Goal: Transaction & Acquisition: Purchase product/service

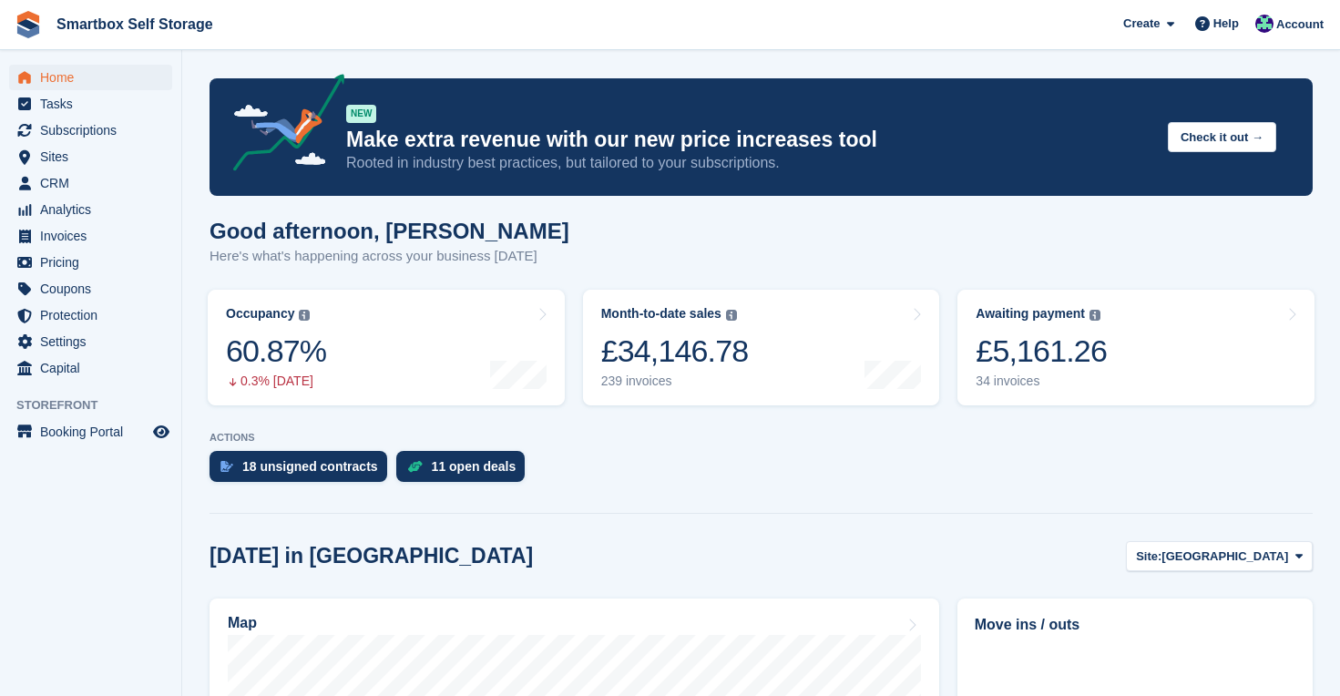
scroll to position [506, 0]
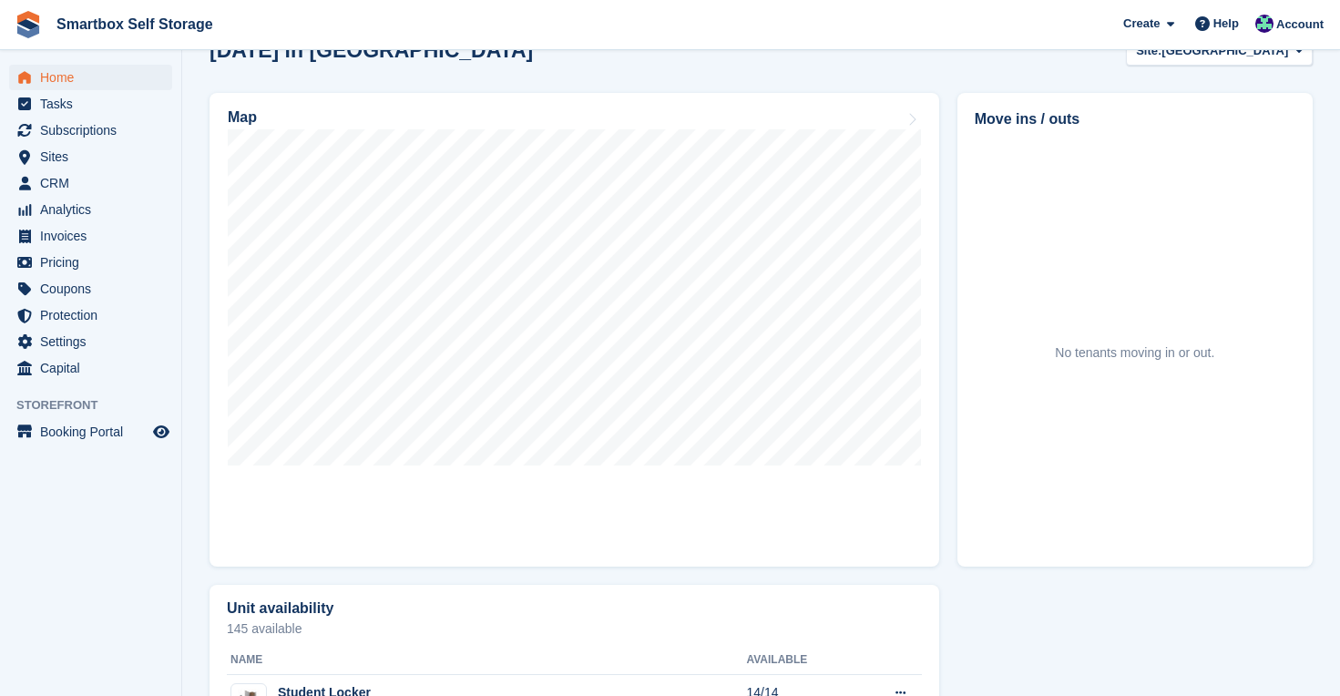
click at [60, 76] on span "Home" at bounding box center [94, 78] width 109 height 26
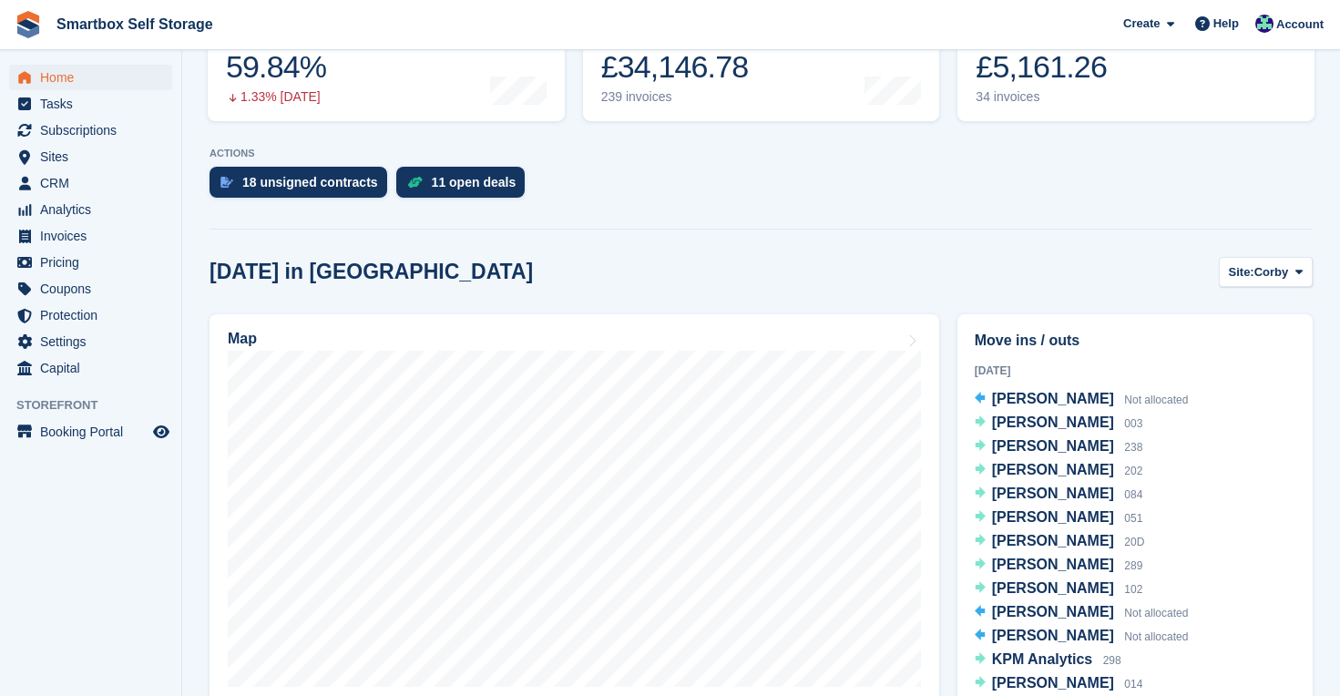
scroll to position [341, 0]
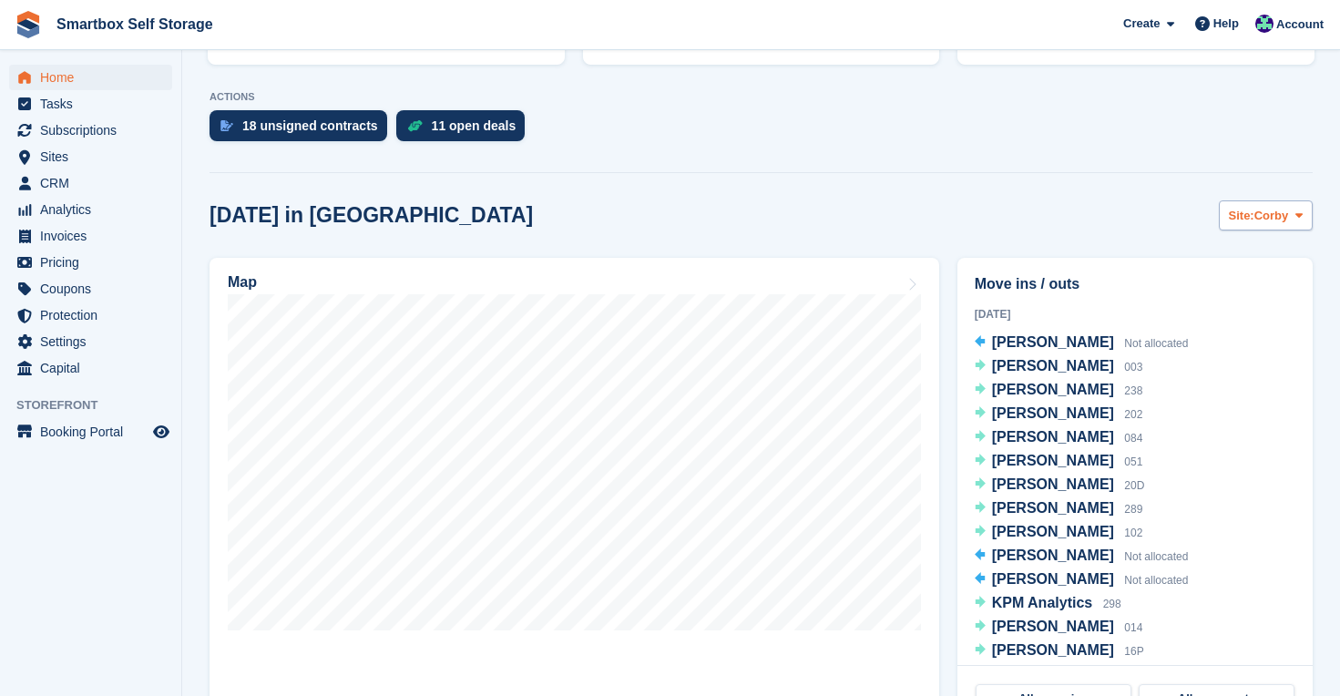
click at [1263, 217] on span "Corby" at bounding box center [1272, 216] width 35 height 18
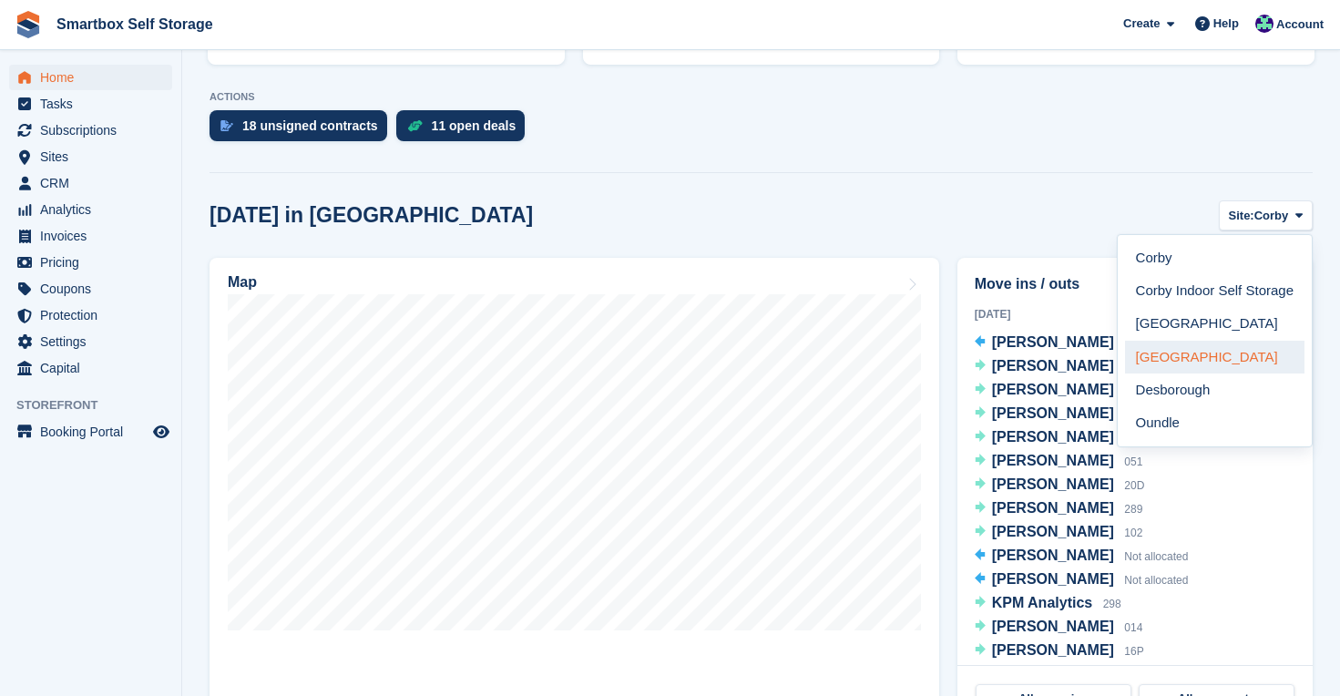
click at [1181, 359] on link "[GEOGRAPHIC_DATA]" at bounding box center [1215, 357] width 180 height 33
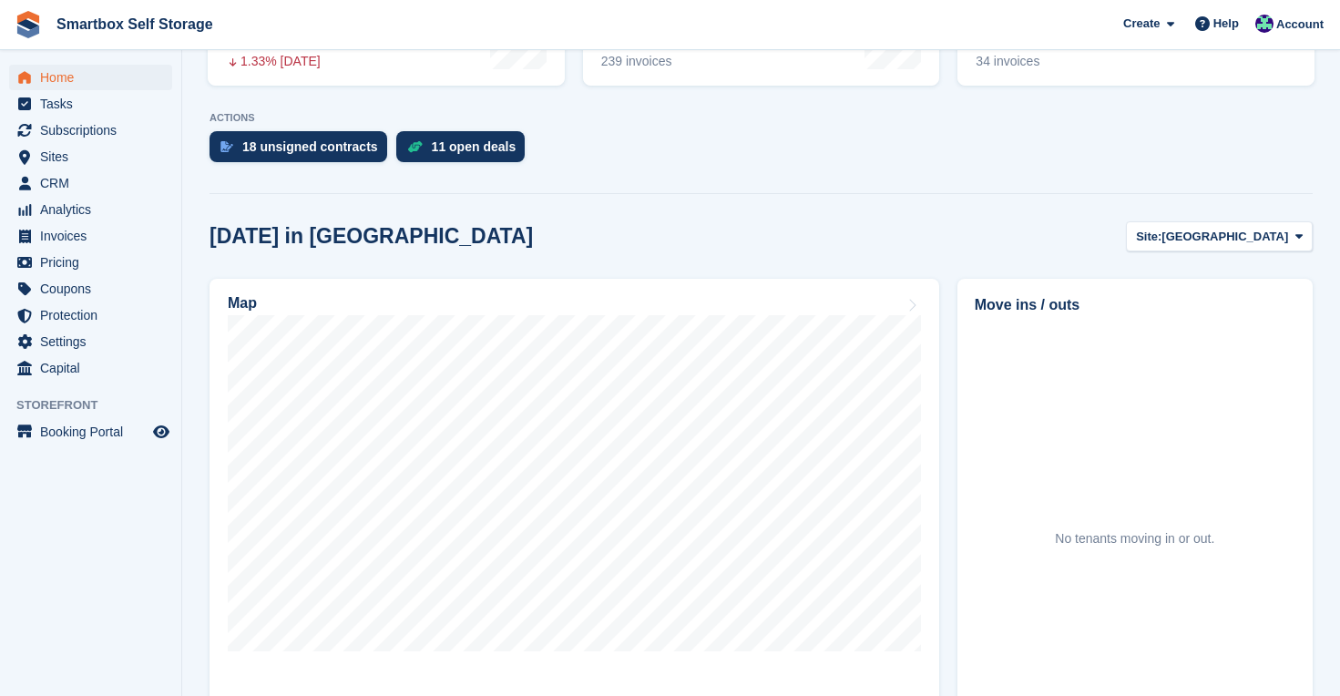
scroll to position [282, 0]
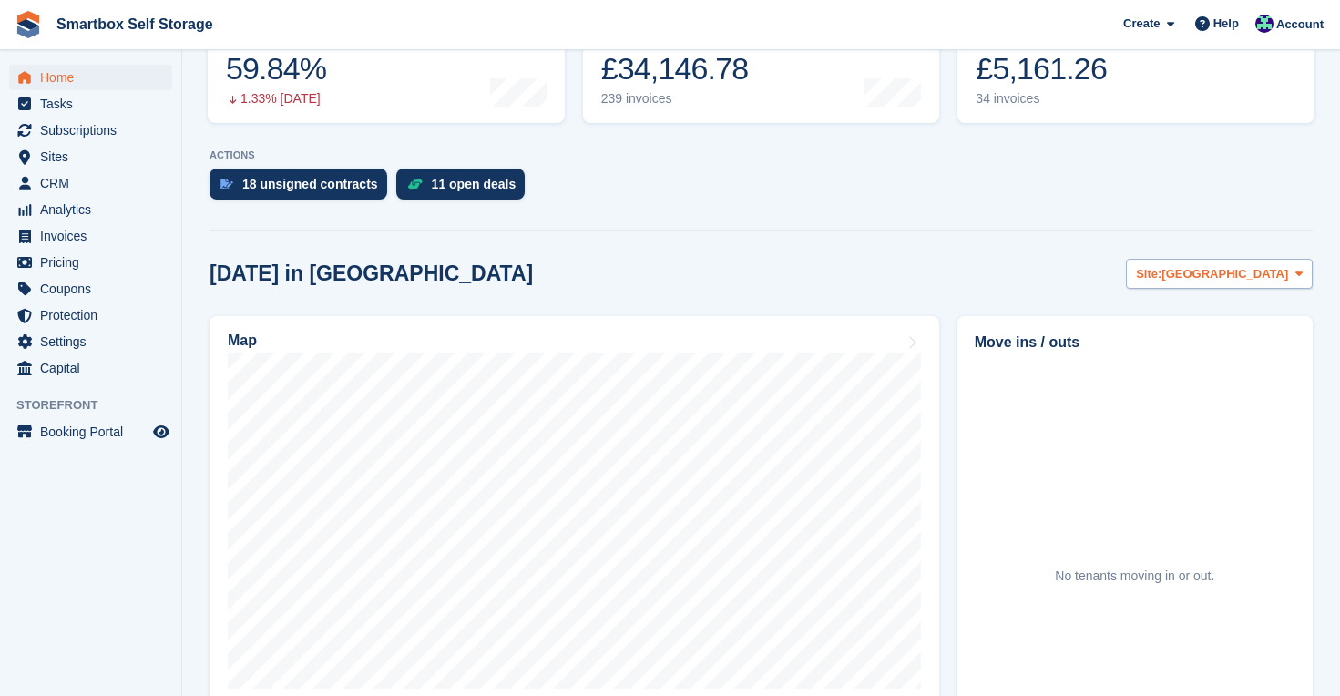
click at [1162, 276] on span "Site:" at bounding box center [1149, 274] width 26 height 18
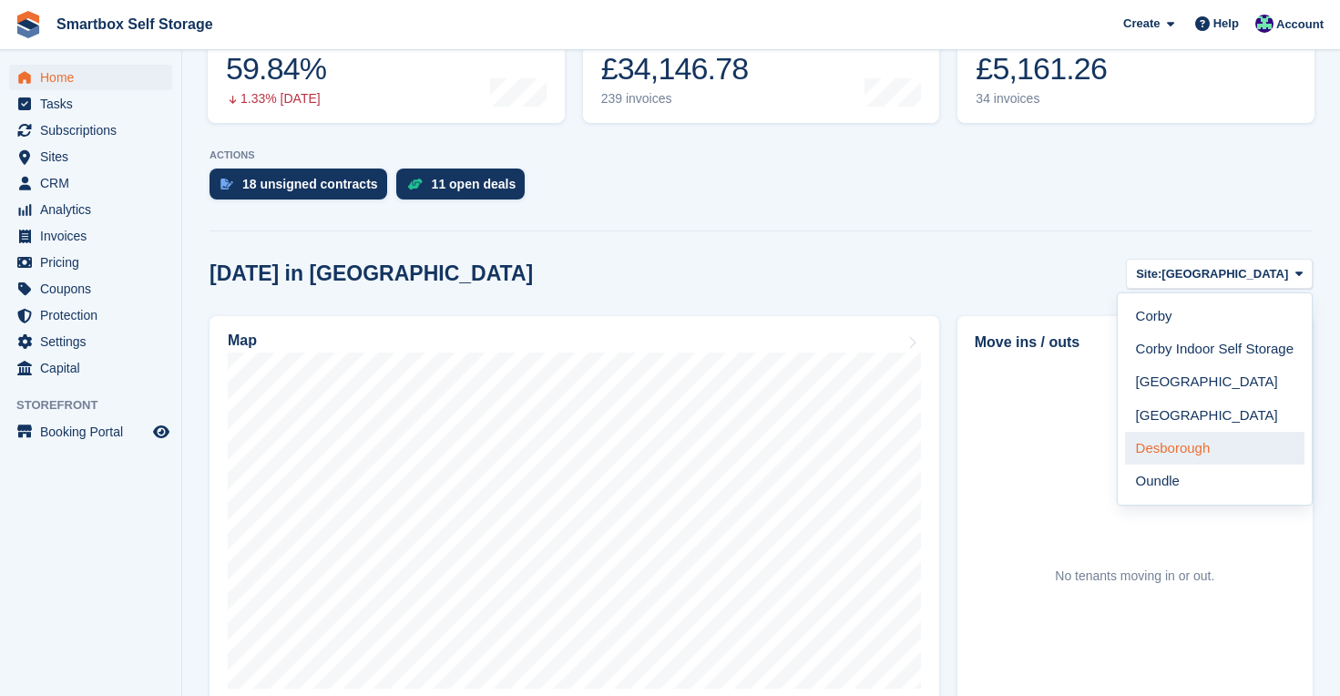
click at [1203, 437] on link "Desborough" at bounding box center [1215, 448] width 180 height 33
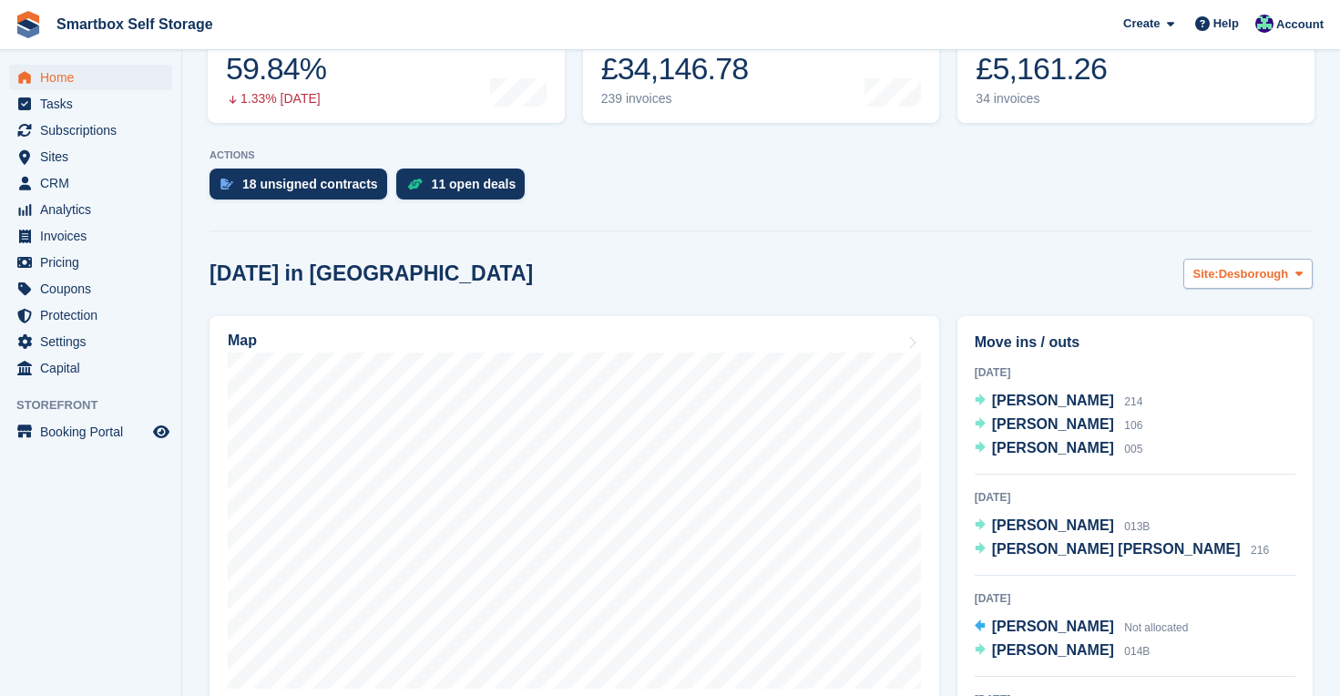
click at [1247, 268] on span "Desborough" at bounding box center [1254, 274] width 70 height 18
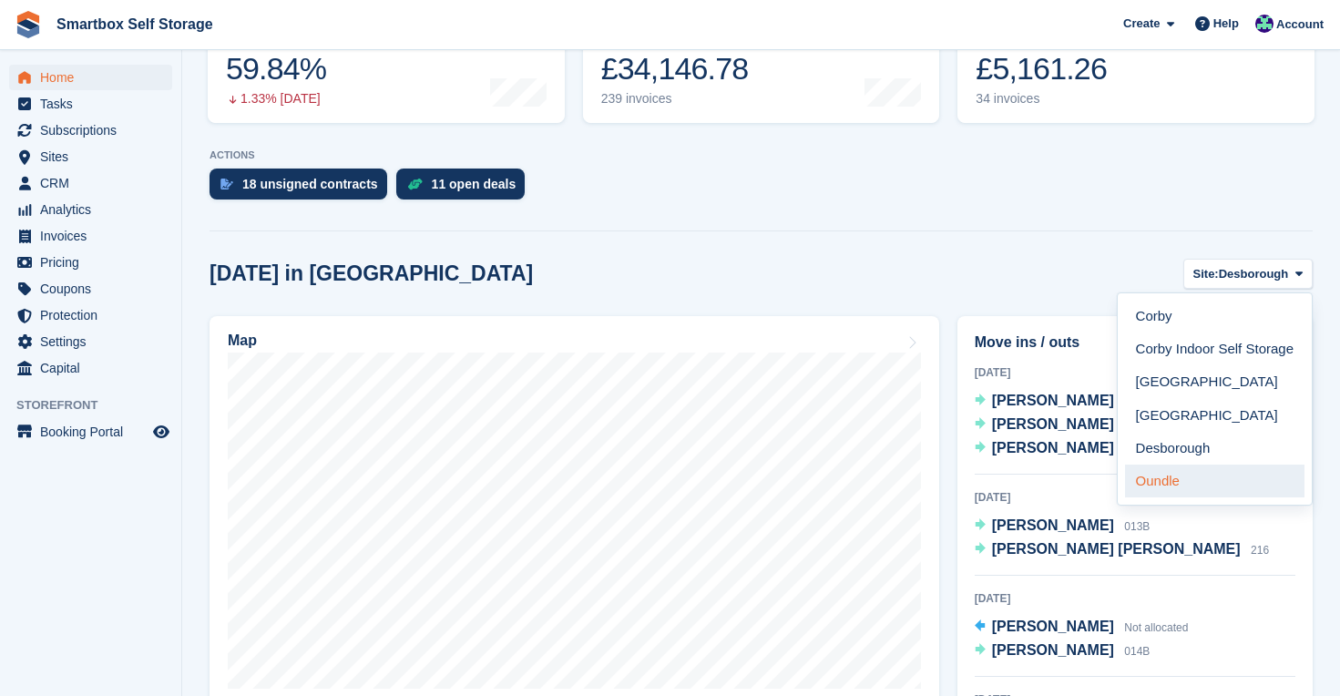
click at [1218, 465] on link "Oundle" at bounding box center [1215, 481] width 180 height 33
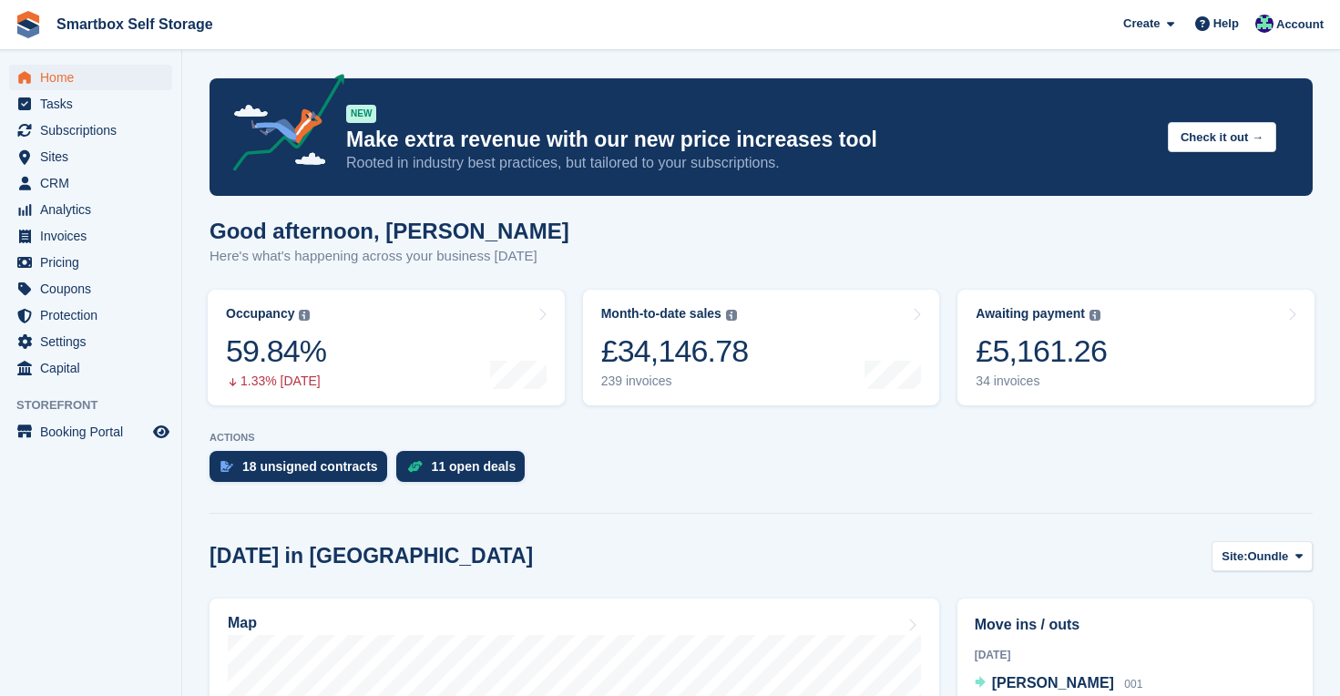
scroll to position [0, 0]
click at [71, 72] on span "Home" at bounding box center [94, 78] width 109 height 26
click at [59, 156] on span "Sites" at bounding box center [94, 157] width 109 height 26
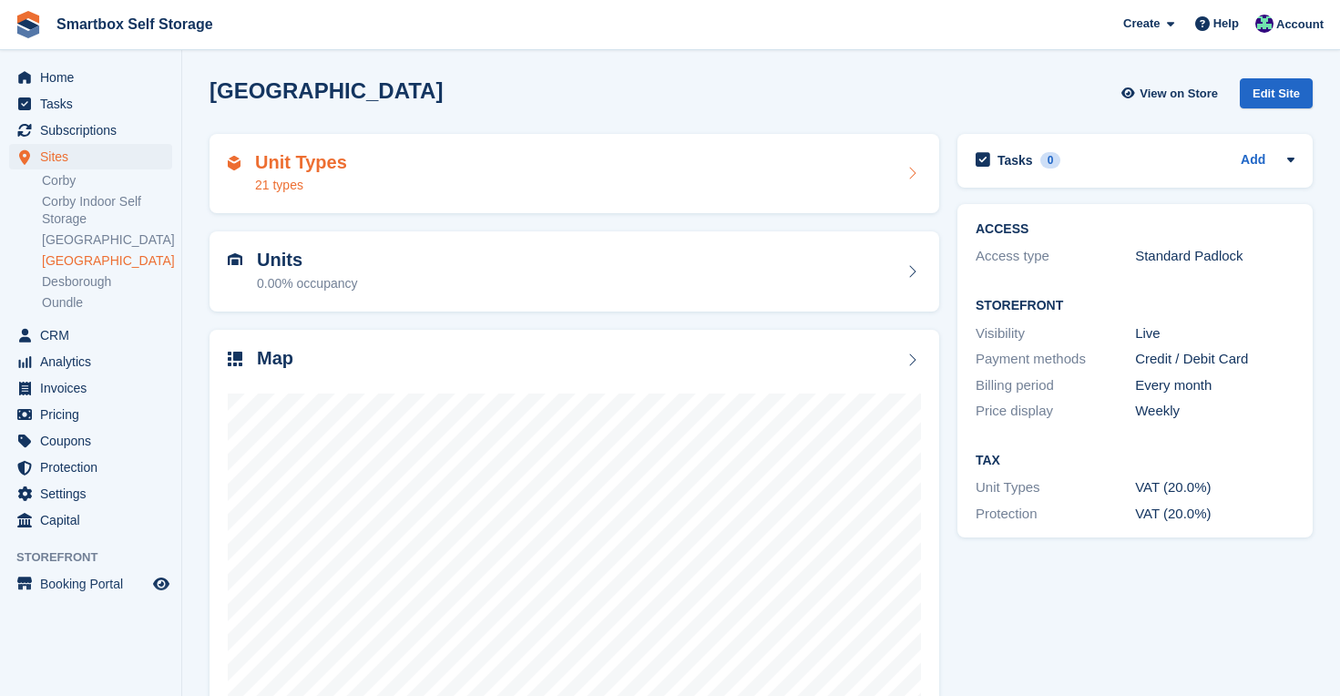
click at [314, 165] on h2 "Unit Types" at bounding box center [301, 162] width 92 height 21
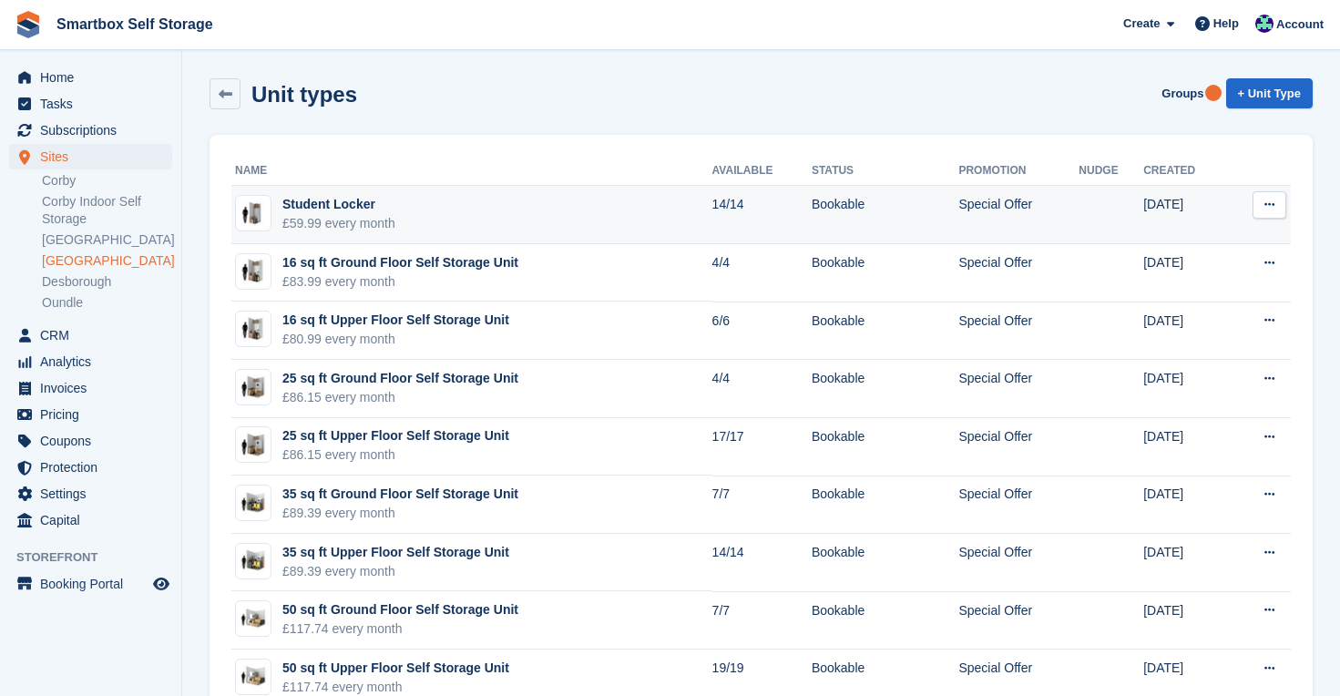
click at [349, 216] on div "£59.99 every month" at bounding box center [338, 223] width 113 height 19
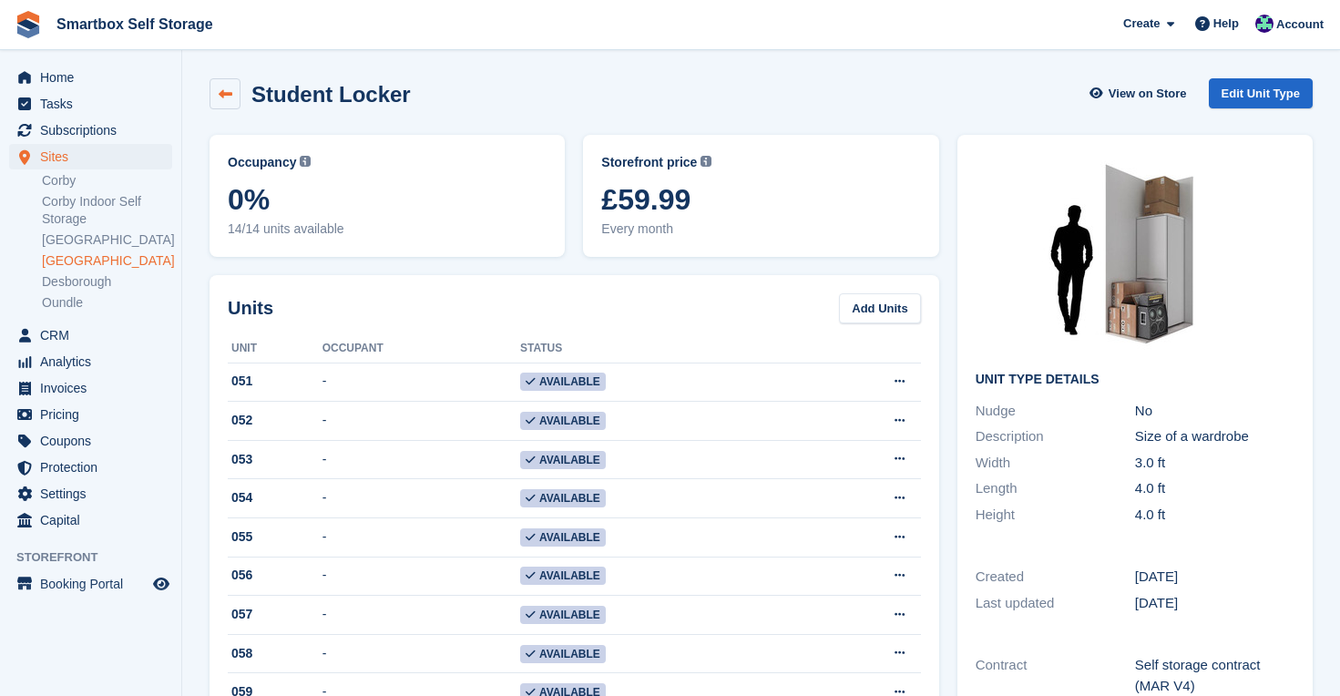
click at [219, 100] on icon at bounding box center [226, 94] width 14 height 14
